Goal: Information Seeking & Learning: Learn about a topic

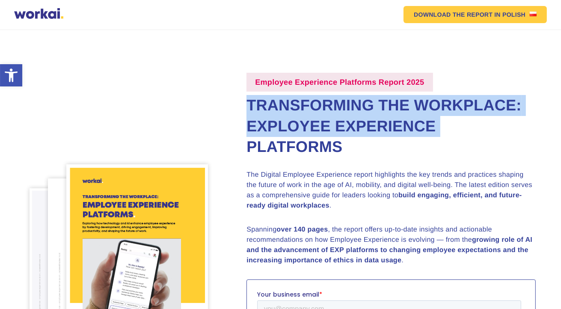
drag, startPoint x: 249, startPoint y: 107, endPoint x: 456, endPoint y: 151, distance: 211.6
click at [456, 151] on h2 "Transforming the Workplace: Exployee Experience Platforms" at bounding box center [390, 126] width 289 height 62
copy h2 "Transforming the Workplace: Exployee Experience"
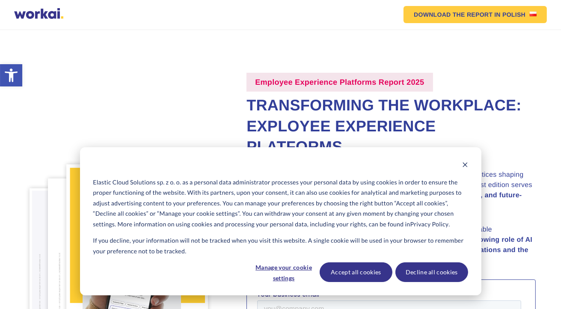
click at [188, 48] on section "Employee Experience Platforms Report 2025 Transforming the Workplace: Exployee …" at bounding box center [280, 265] width 561 height 471
click at [466, 165] on icon "Dismiss cookie banner" at bounding box center [465, 165] width 6 height 6
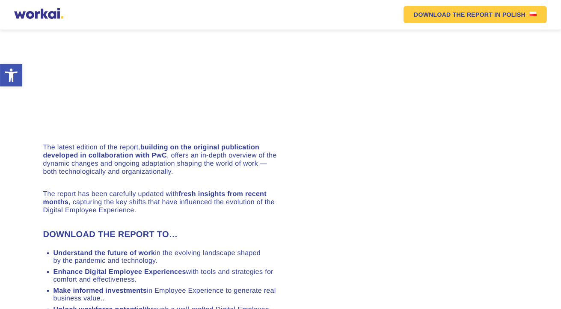
scroll to position [556, 0]
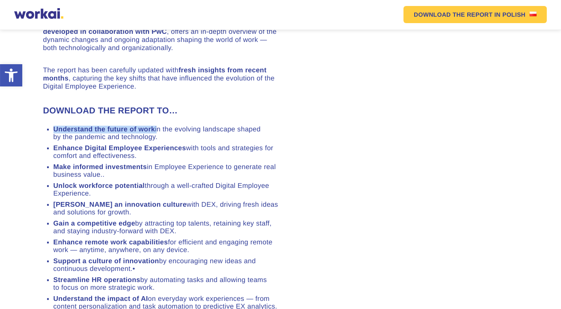
drag, startPoint x: 54, startPoint y: 110, endPoint x: 156, endPoint y: 111, distance: 101.3
click at [156, 126] on li "Understand the future of work in the evolving landscape shaped by the pandemic …" at bounding box center [166, 133] width 227 height 15
click at [147, 145] on strong "Enhance Digital Employee Experiences" at bounding box center [119, 148] width 133 height 7
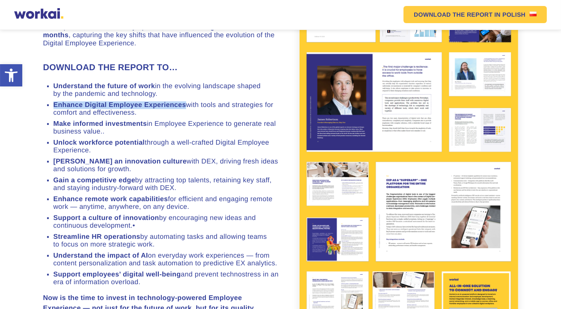
drag, startPoint x: 53, startPoint y: 129, endPoint x: 186, endPoint y: 129, distance: 133.0
click at [186, 117] on li "Enhance Digital Employee Experiences with tools and strategies for comfort and …" at bounding box center [166, 108] width 227 height 15
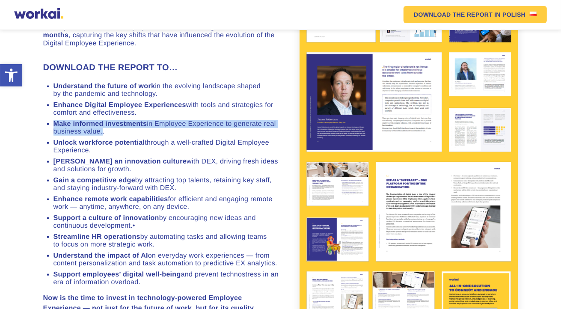
drag, startPoint x: 55, startPoint y: 149, endPoint x: 100, endPoint y: 156, distance: 45.5
click at [100, 136] on li "Make informed investments in Employee Experience to generate real business valu…" at bounding box center [166, 127] width 227 height 15
copy li "Make informed investments in Employee Experience to generate real business value"
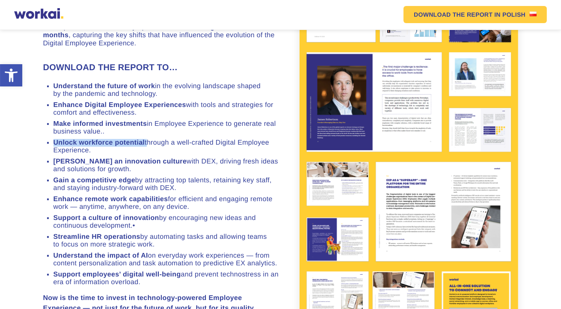
drag, startPoint x: 53, startPoint y: 168, endPoint x: 146, endPoint y: 165, distance: 92.8
click at [146, 154] on li "Unlock workforce potential through a well-crafted Digital Employee Experience." at bounding box center [166, 146] width 227 height 15
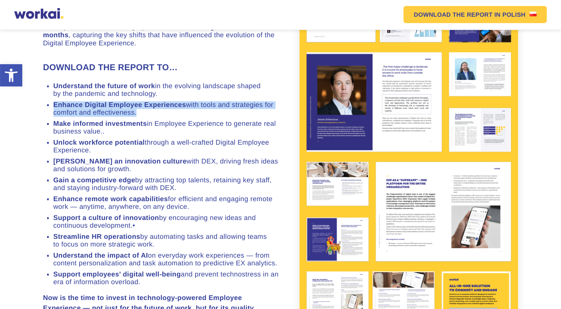
drag, startPoint x: 54, startPoint y: 130, endPoint x: 134, endPoint y: 134, distance: 80.1
click at [134, 117] on li "Enhance Digital Employee Experiences with tools and strategies for comfort and …" at bounding box center [166, 108] width 227 height 15
copy li "Enhance Digital Employee Experiences with tools and strategies for comfort and …"
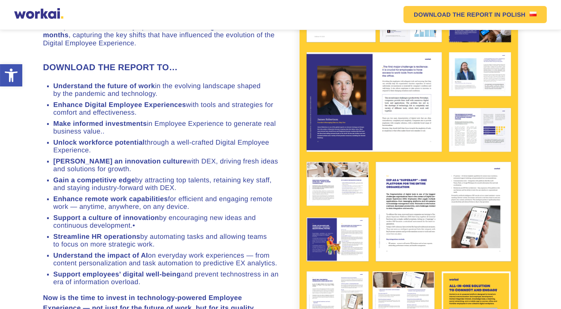
click at [82, 184] on strong "Gain a competitive edge" at bounding box center [94, 180] width 82 height 7
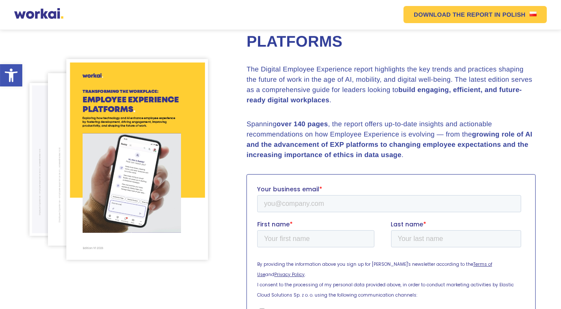
scroll to position [0, 0]
